Goal: Task Accomplishment & Management: Manage account settings

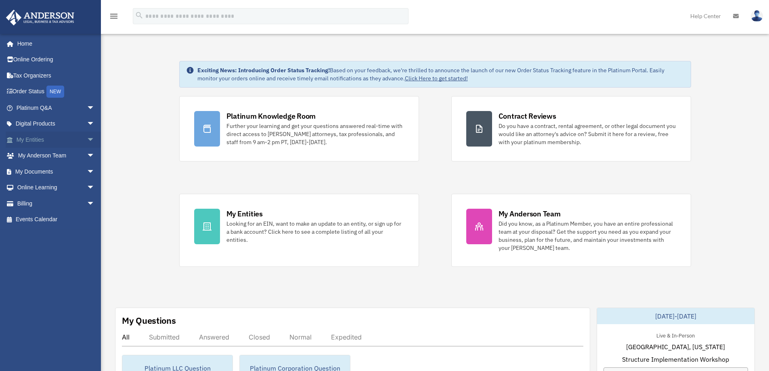
click at [64, 142] on link "My Entities arrow_drop_down" at bounding box center [56, 140] width 101 height 16
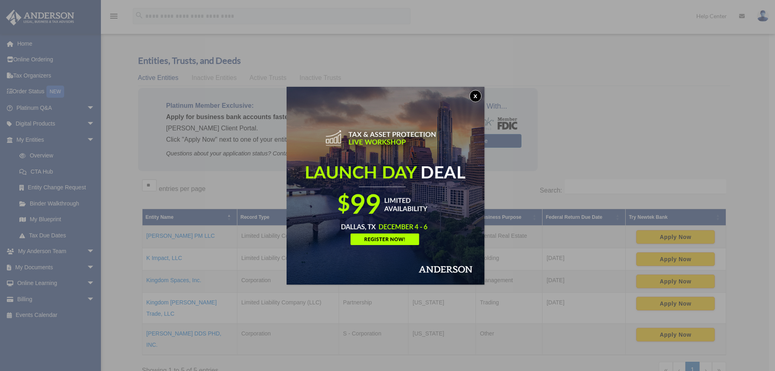
click at [480, 98] on button "x" at bounding box center [475, 96] width 12 height 12
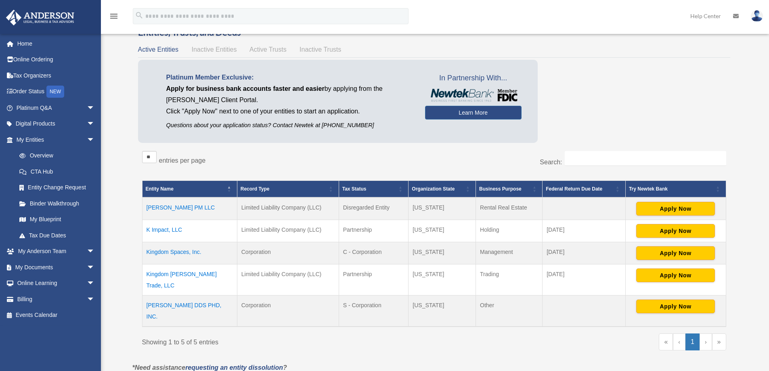
scroll to position [40, 0]
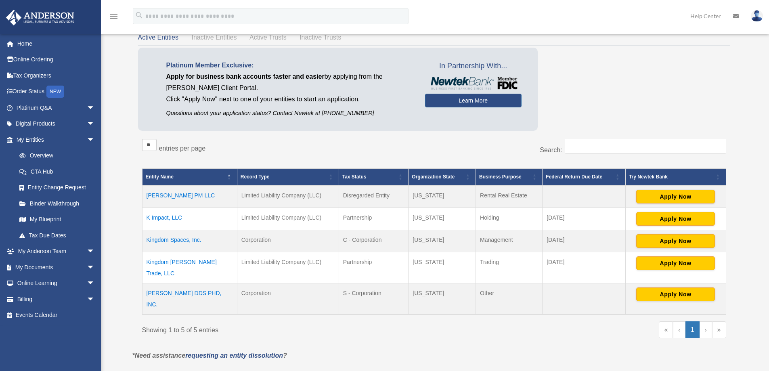
click at [193, 283] on td "Lan Pham DDS PHD, INC." at bounding box center [189, 298] width 95 height 31
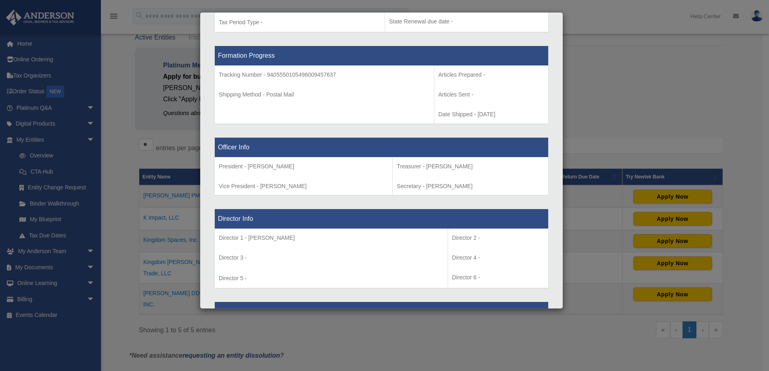
scroll to position [404, 0]
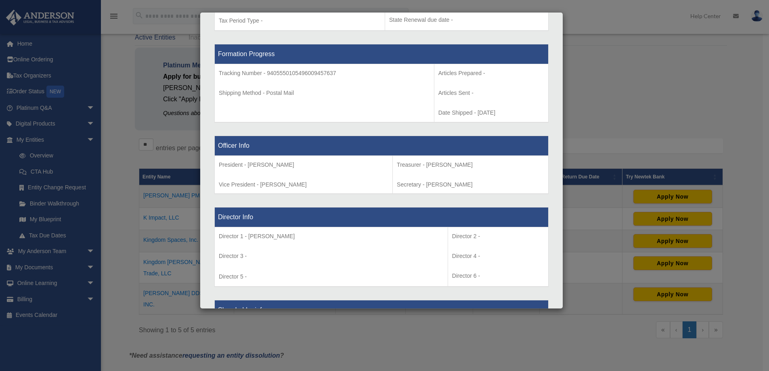
click at [672, 140] on div "Details × Articles Sent Organizational Date" at bounding box center [384, 185] width 769 height 371
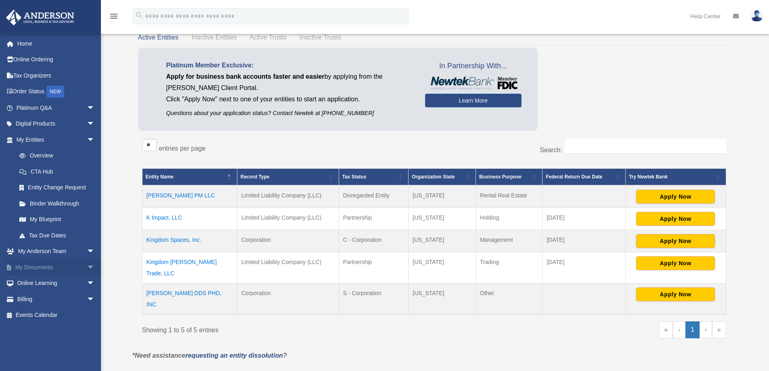
click at [29, 273] on link "My Documents arrow_drop_down" at bounding box center [56, 267] width 101 height 16
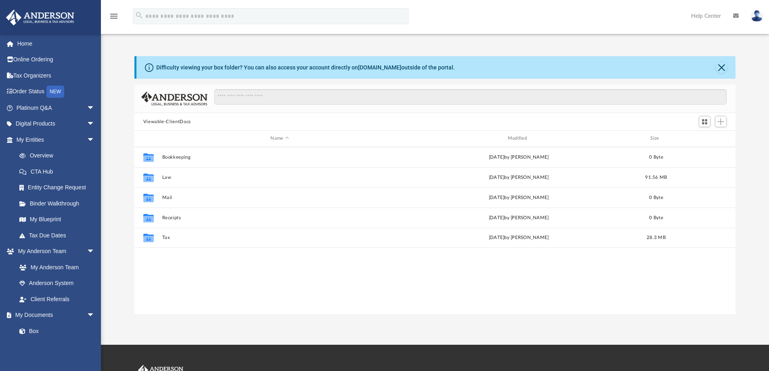
scroll to position [178, 595]
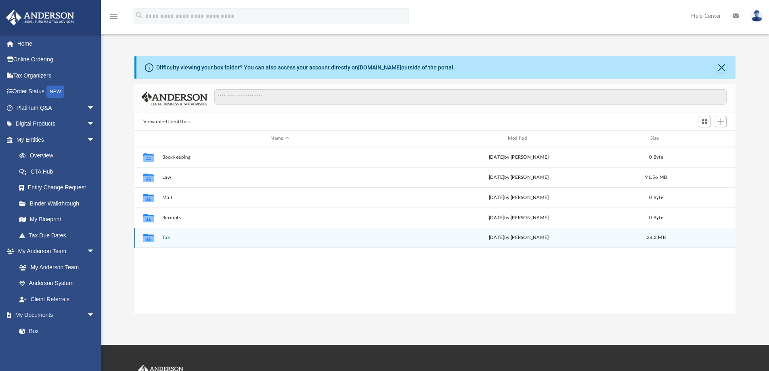
click at [146, 234] on icon "grid" at bounding box center [148, 238] width 10 height 8
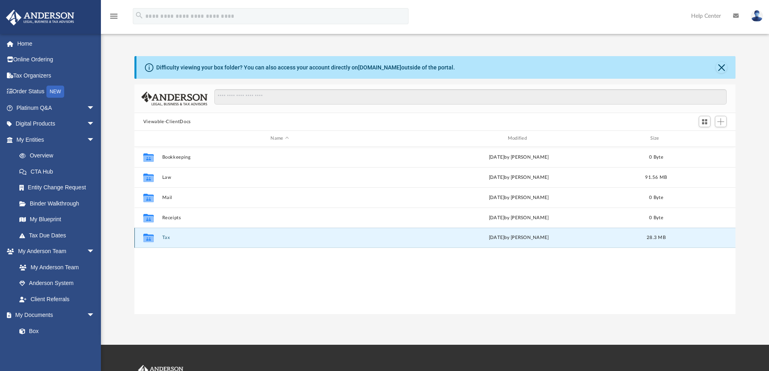
click at [486, 239] on div "[DATE] by [PERSON_NAME]" at bounding box center [518, 237] width 235 height 7
click at [142, 238] on icon "Collaborated Folder" at bounding box center [148, 237] width 13 height 13
click at [713, 69] on div "Difficulty viewing your box folder? You can also access your account directly o…" at bounding box center [435, 67] width 599 height 23
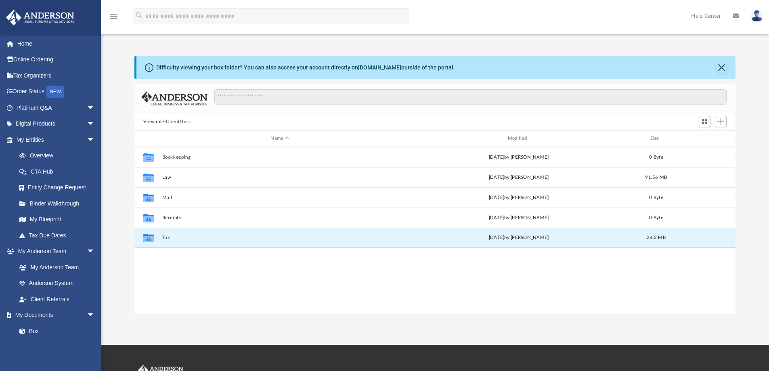
click at [714, 64] on div "Difficulty viewing your box folder? You can also access your account directly o…" at bounding box center [435, 67] width 599 height 23
click at [718, 67] on button "Close" at bounding box center [721, 67] width 11 height 11
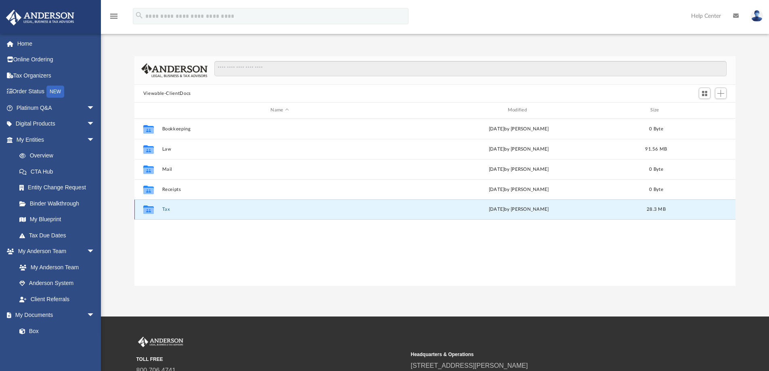
click at [151, 211] on icon "grid" at bounding box center [148, 210] width 10 height 6
click at [161, 209] on div "Collaborated Folder Tax Mon Aug 25 2025 by George Demos 28.3 MB" at bounding box center [434, 209] width 601 height 20
click at [163, 209] on button "Tax" at bounding box center [279, 209] width 235 height 5
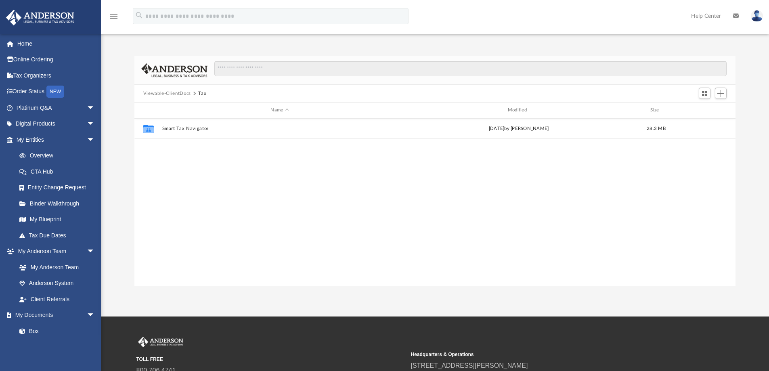
click at [170, 241] on div "Collaborated Folder Smart Tax Navigator Mon Aug 25 2025 by George Demos 28.3 MB" at bounding box center [434, 202] width 601 height 167
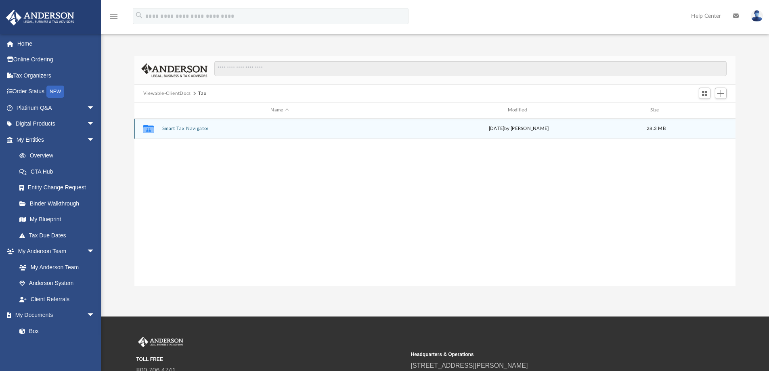
click at [201, 128] on button "Smart Tax Navigator" at bounding box center [279, 128] width 235 height 5
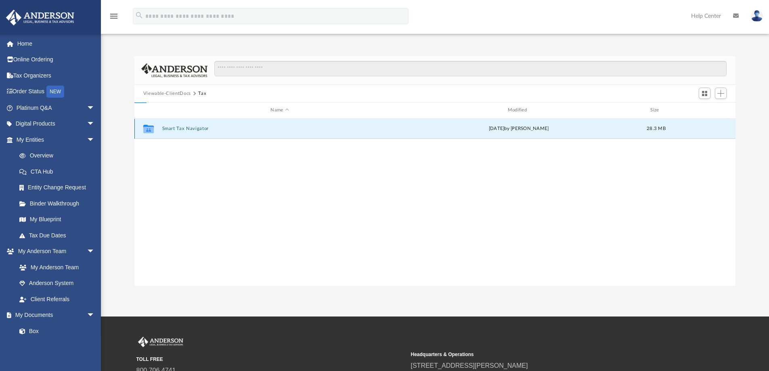
click at [201, 128] on button "Smart Tax Navigator" at bounding box center [279, 128] width 235 height 5
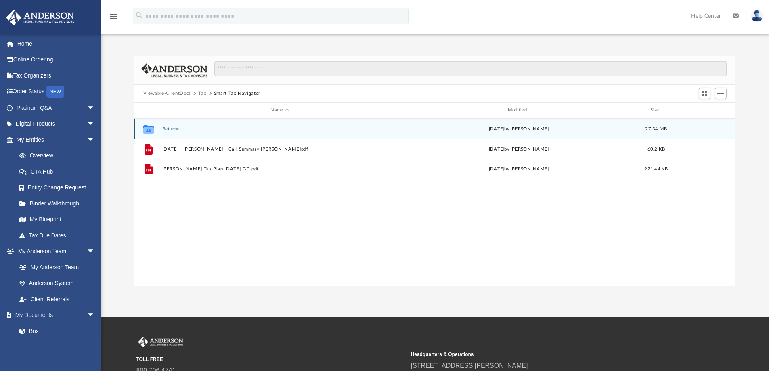
click at [170, 130] on button "Returns" at bounding box center [279, 128] width 235 height 5
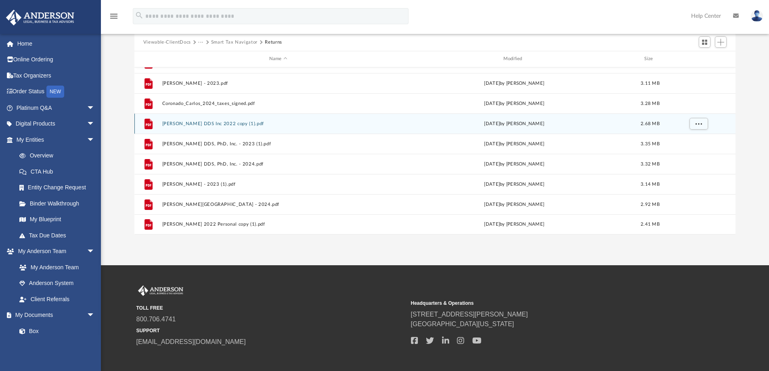
scroll to position [0, 0]
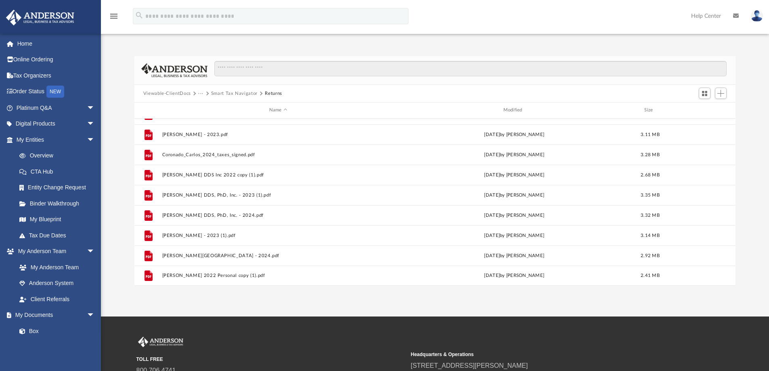
click at [222, 93] on button "Smart Tax Navigator" at bounding box center [234, 93] width 46 height 7
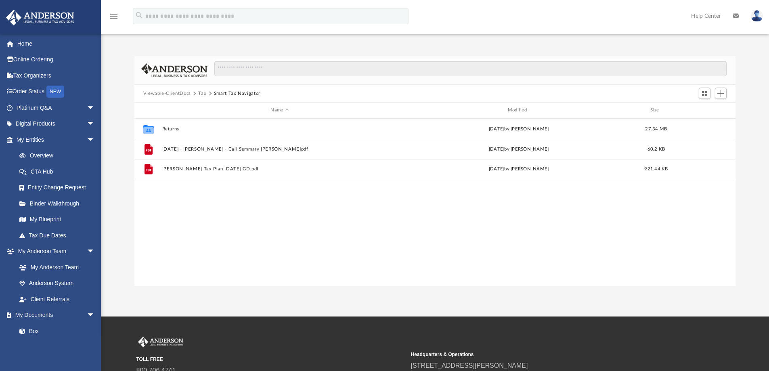
click at [214, 239] on div "Collaborated Folder Returns Mon Aug 25 2025 by George Demos 27.34 MB File 2025-…" at bounding box center [434, 202] width 601 height 167
click at [722, 94] on span "Add" at bounding box center [720, 93] width 7 height 7
click at [708, 107] on li "Upload" at bounding box center [709, 109] width 26 height 8
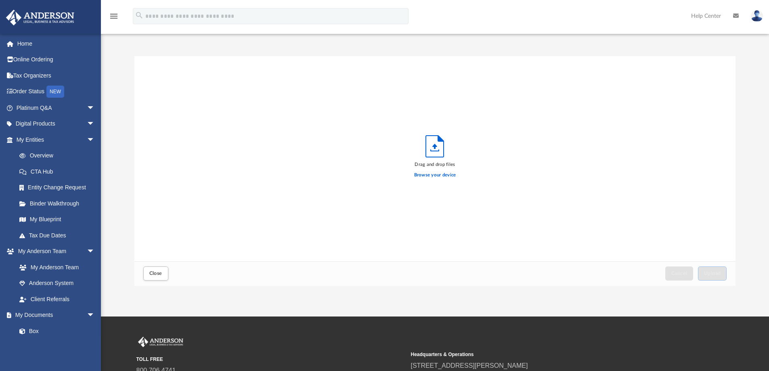
scroll to position [199, 595]
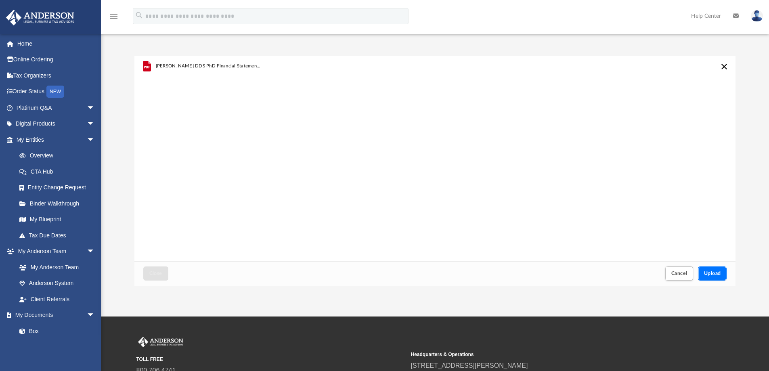
click at [707, 276] on span "Upload" at bounding box center [712, 273] width 17 height 5
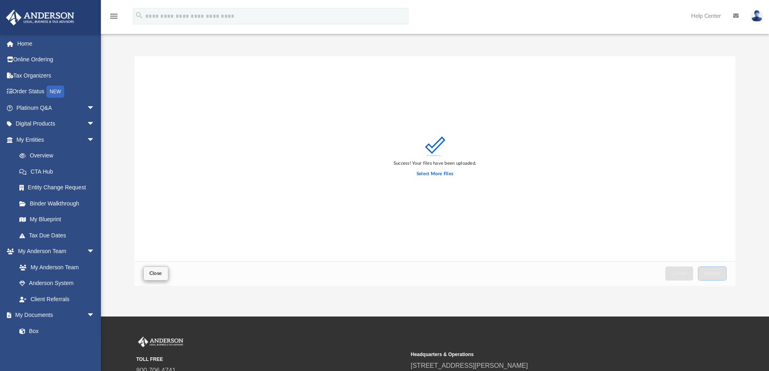
drag, startPoint x: 136, startPoint y: 272, endPoint x: 152, endPoint y: 271, distance: 15.4
click at [137, 272] on div "Close Cancel Upload" at bounding box center [434, 273] width 601 height 25
click at [162, 271] on button "Close" at bounding box center [155, 273] width 25 height 14
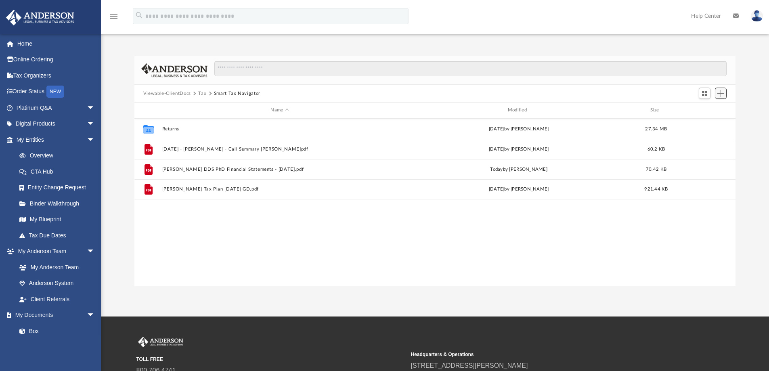
click at [725, 95] on button "Add" at bounding box center [721, 93] width 12 height 11
click at [709, 107] on li "Upload" at bounding box center [709, 109] width 26 height 8
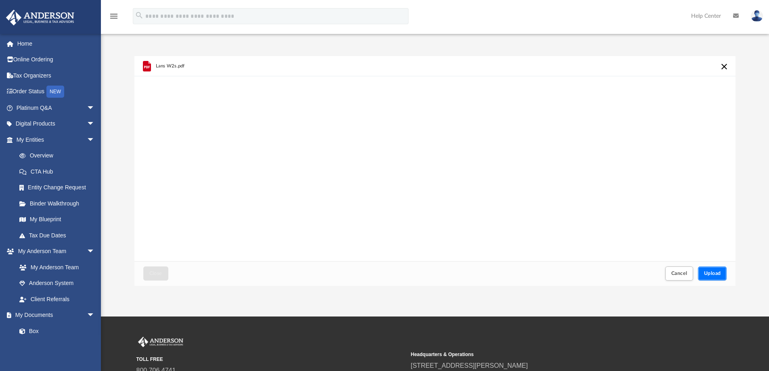
click at [715, 275] on span "Upload" at bounding box center [712, 273] width 17 height 5
click at [163, 273] on button "Close" at bounding box center [155, 273] width 25 height 14
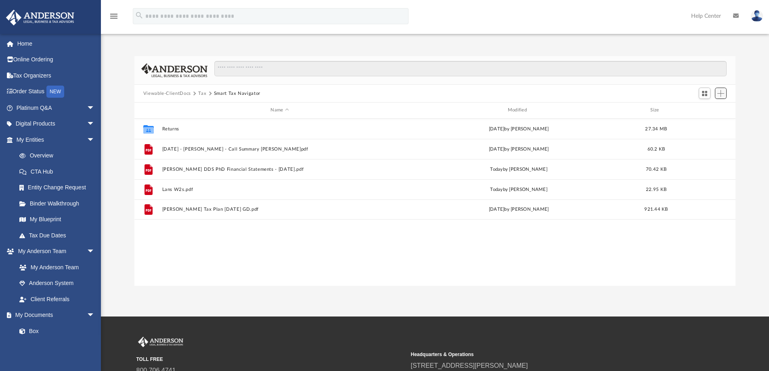
click at [718, 96] on span "Add" at bounding box center [720, 93] width 7 height 7
click at [705, 107] on li "Upload" at bounding box center [709, 109] width 26 height 8
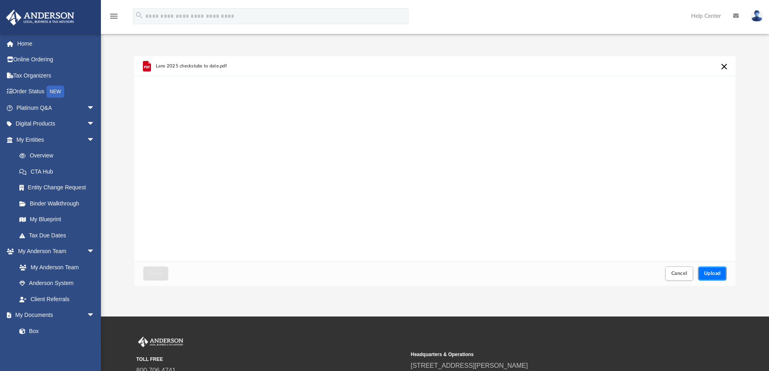
click at [720, 276] on span "Upload" at bounding box center [712, 273] width 17 height 5
click at [159, 270] on button "Close" at bounding box center [155, 273] width 25 height 14
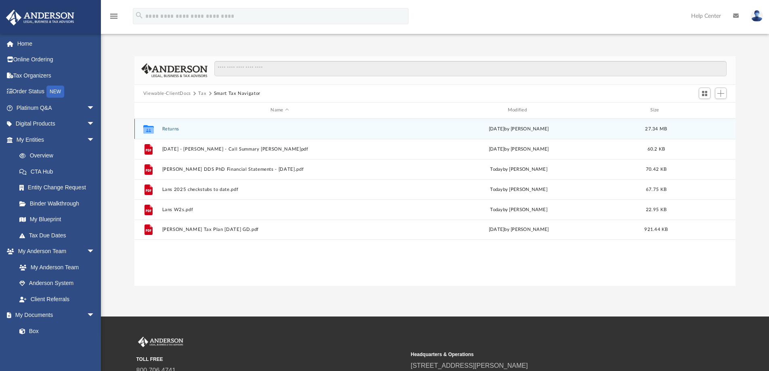
click at [180, 133] on div "Collaborated Folder Returns Mon Aug 25 2025 by George Demos 27.34 MB" at bounding box center [434, 129] width 601 height 20
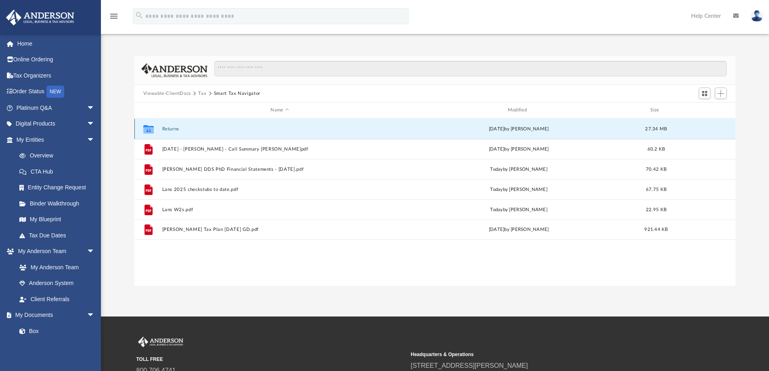
click at [177, 129] on button "Returns" at bounding box center [279, 128] width 235 height 5
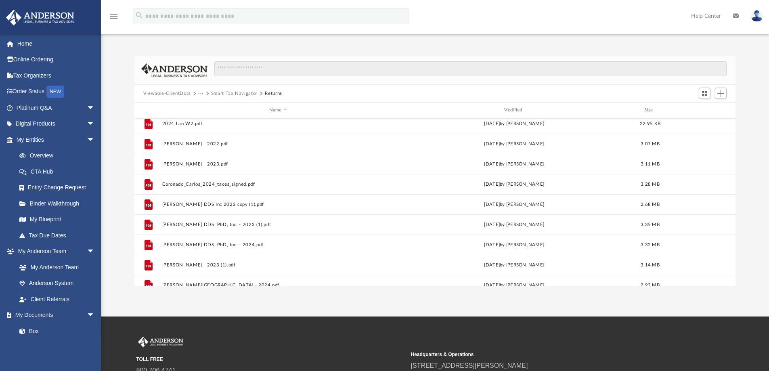
scroll to position [55, 0]
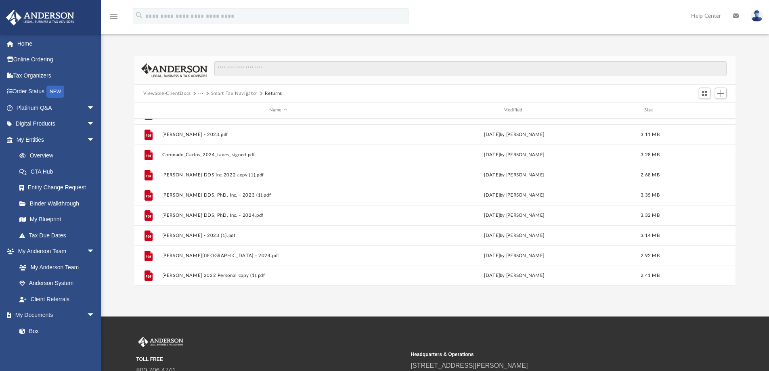
click at [232, 95] on button "Smart Tax Navigator" at bounding box center [234, 93] width 46 height 7
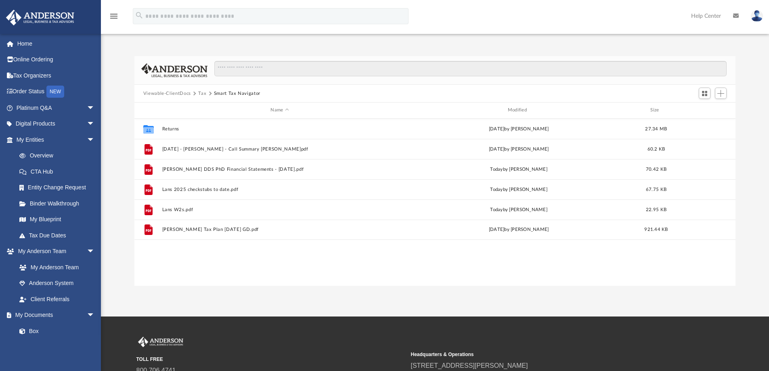
scroll to position [0, 0]
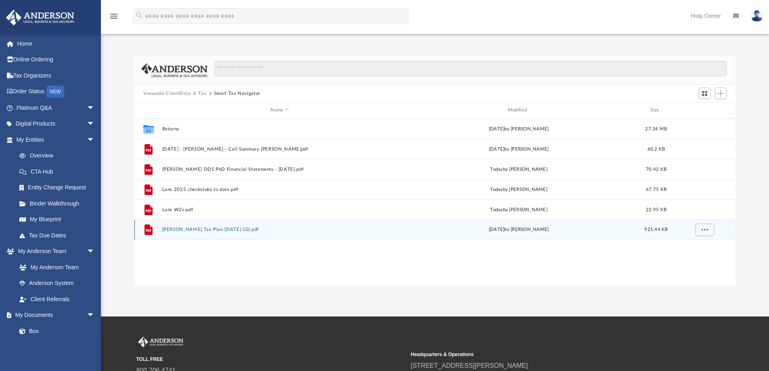
click at [227, 230] on button "Pham, Lan Tax Plan 2025-08-25 GD.pdf" at bounding box center [279, 229] width 235 height 5
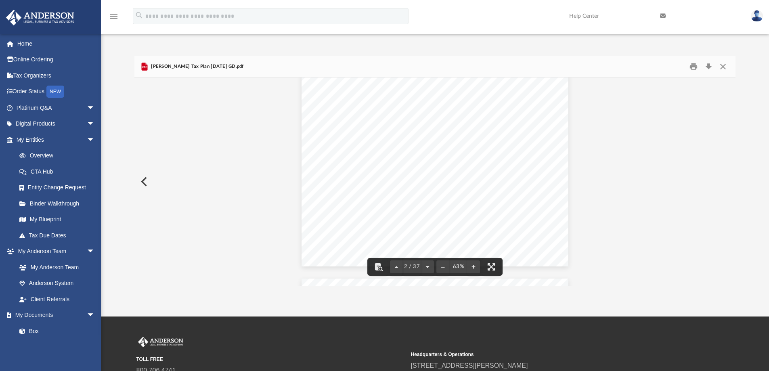
scroll to position [242, 0]
click at [477, 269] on button "File preview" at bounding box center [473, 267] width 13 height 18
